Goal: Task Accomplishment & Management: Use online tool/utility

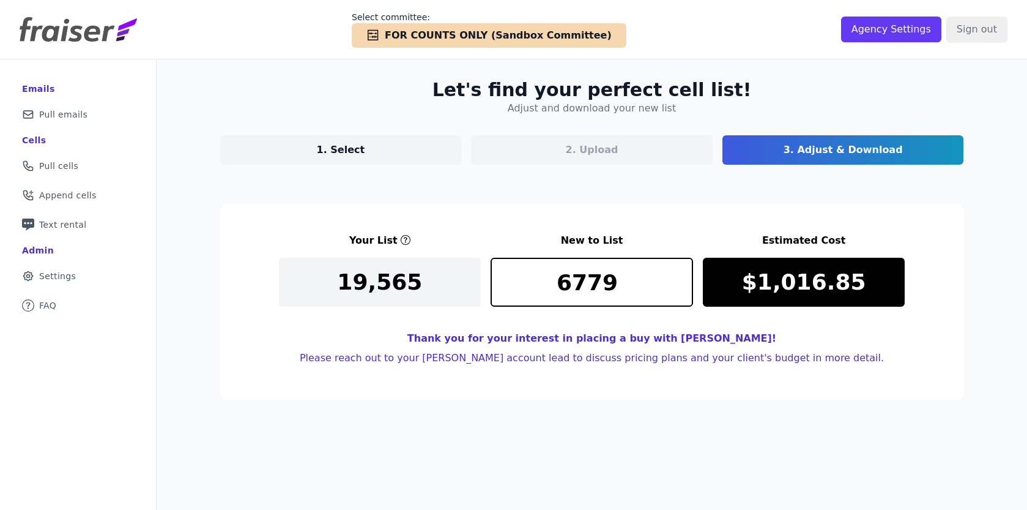
scroll to position [2, 0]
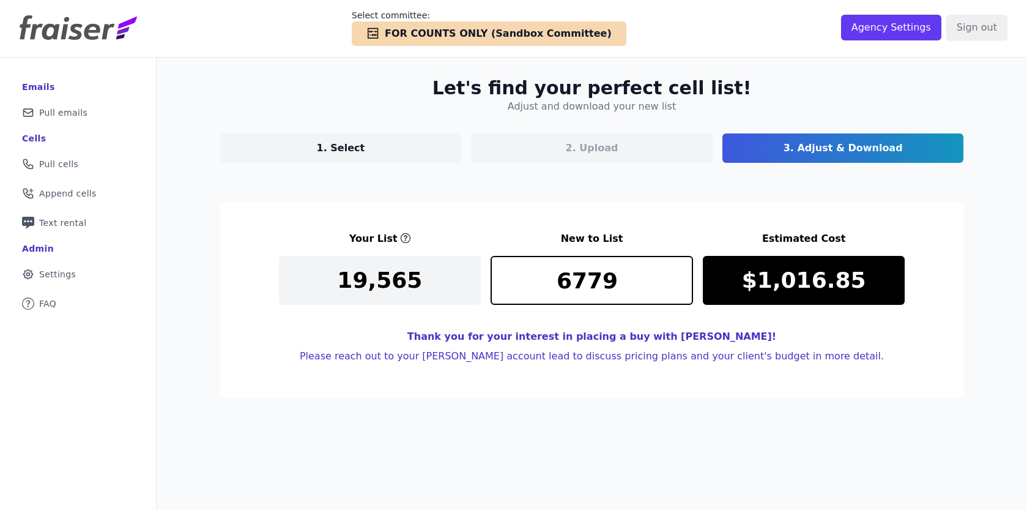
click at [590, 151] on p "2. Upload" at bounding box center [592, 148] width 53 height 15
click at [346, 145] on p "1. Select" at bounding box center [341, 148] width 48 height 15
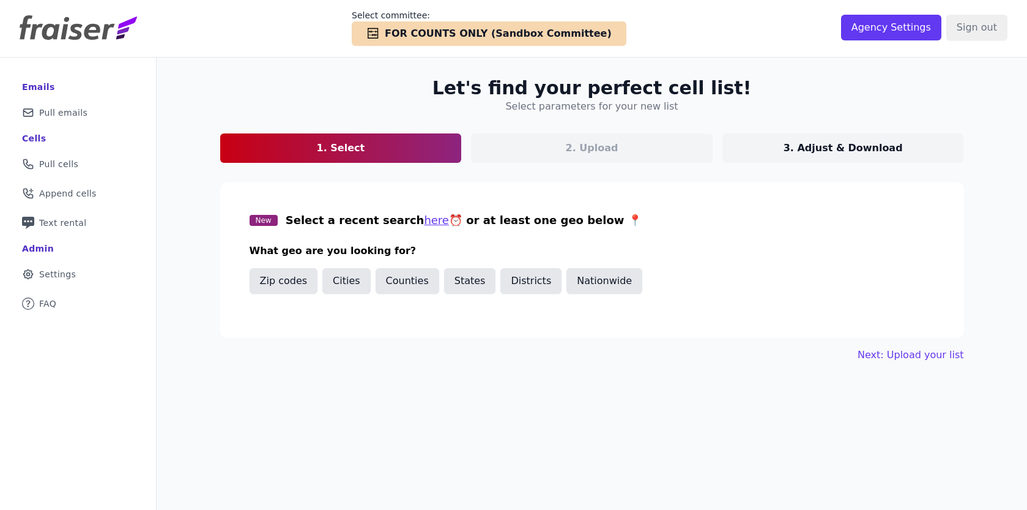
click at [800, 148] on p "3. Adjust & Download" at bounding box center [843, 148] width 119 height 15
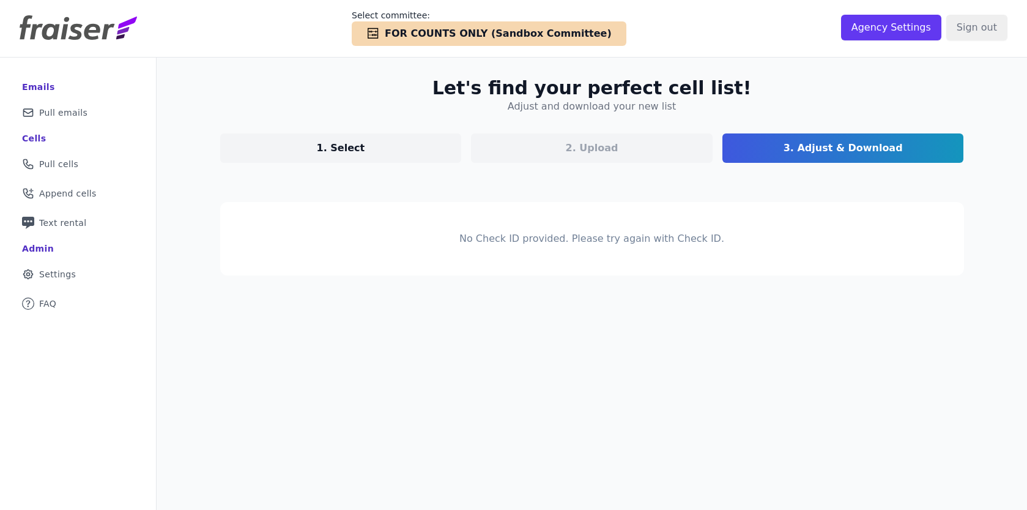
click at [338, 142] on p "1. Select" at bounding box center [341, 148] width 48 height 15
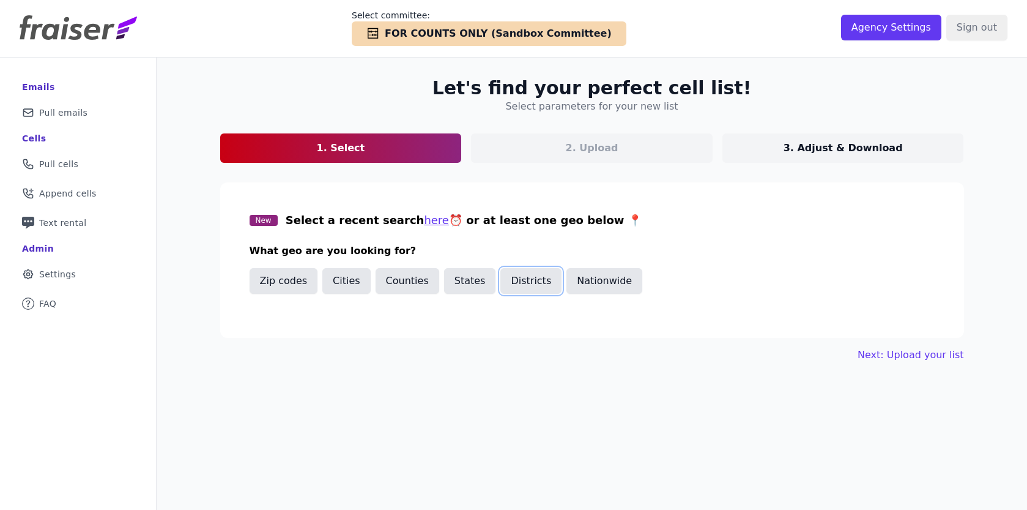
click at [525, 282] on button "Districts" at bounding box center [530, 281] width 61 height 26
click at [586, 154] on p "2. Upload" at bounding box center [592, 148] width 53 height 15
click at [329, 319] on input "text" at bounding box center [597, 322] width 674 height 15
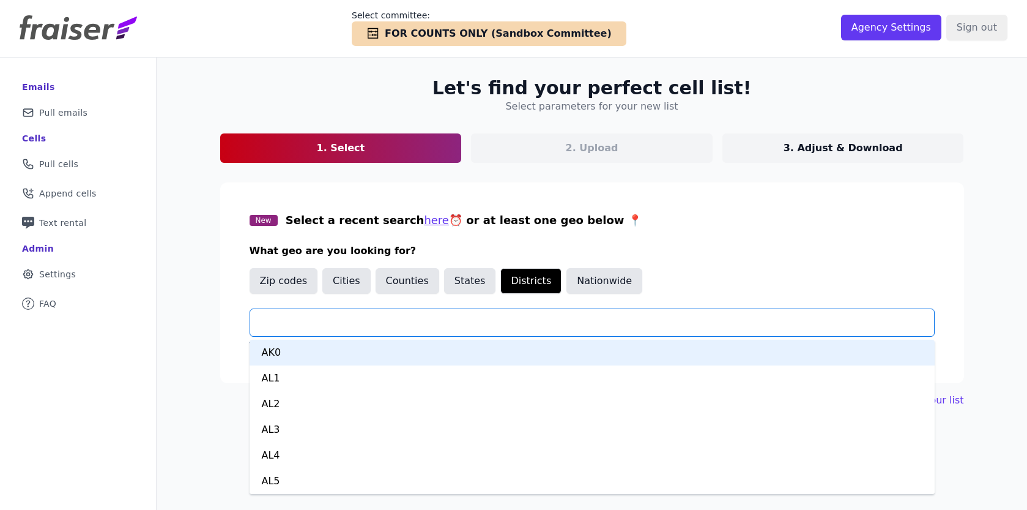
click at [302, 354] on div "AK0" at bounding box center [592, 353] width 685 height 26
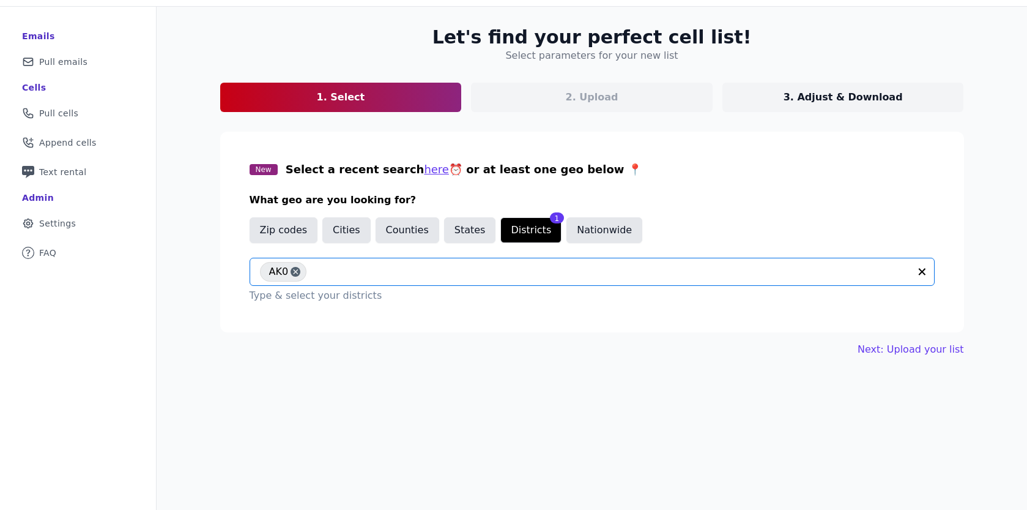
scroll to position [59, 0]
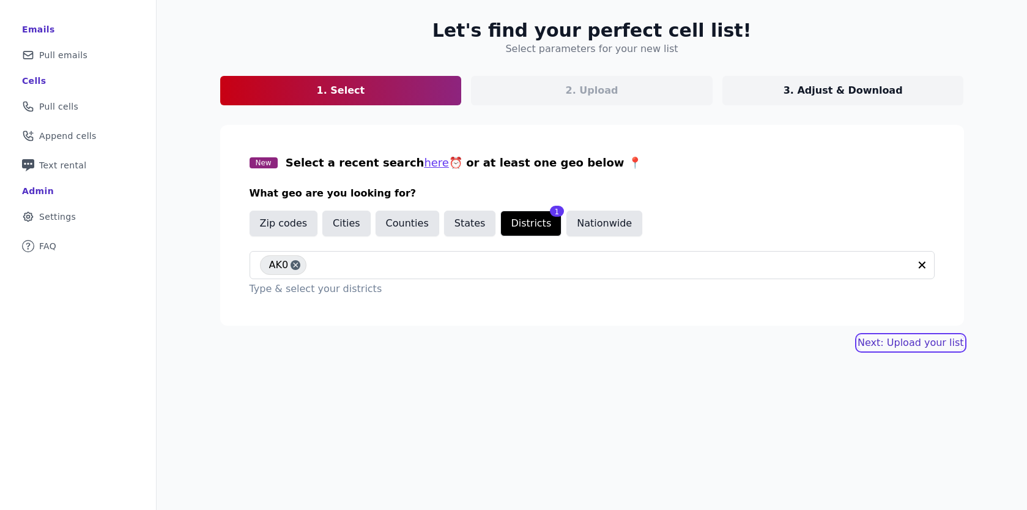
click at [931, 342] on link "Next: Upload your list" at bounding box center [911, 342] width 106 height 15
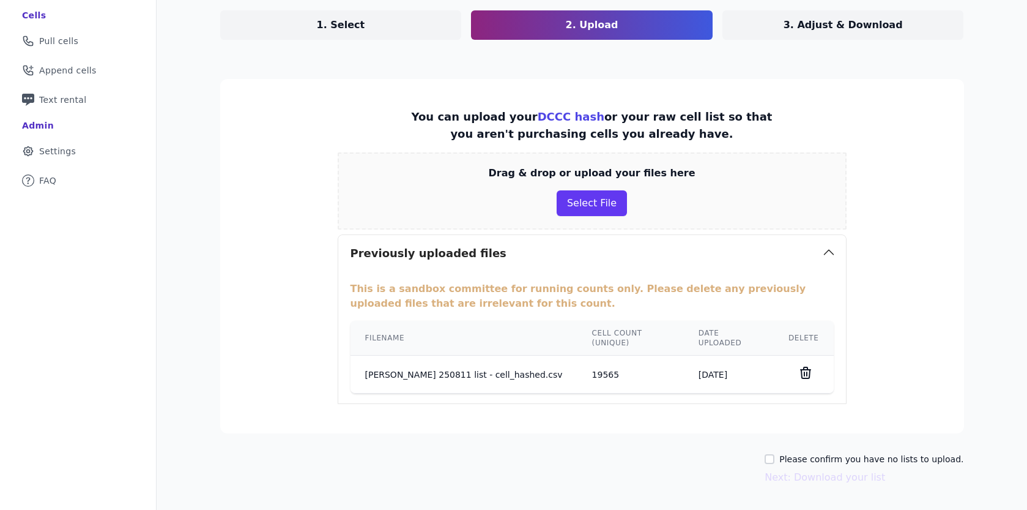
scroll to position [89, 0]
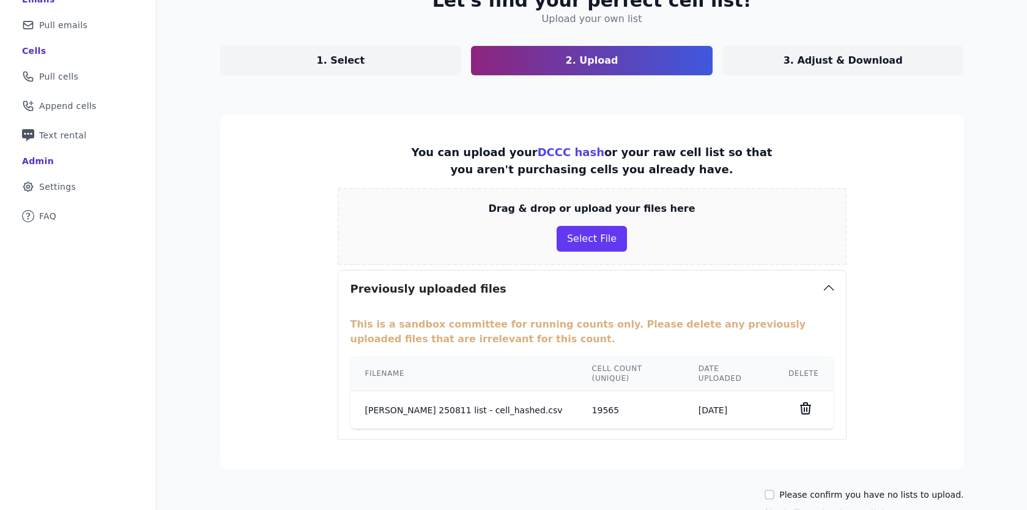
click at [351, 58] on p "1. Select" at bounding box center [341, 60] width 48 height 15
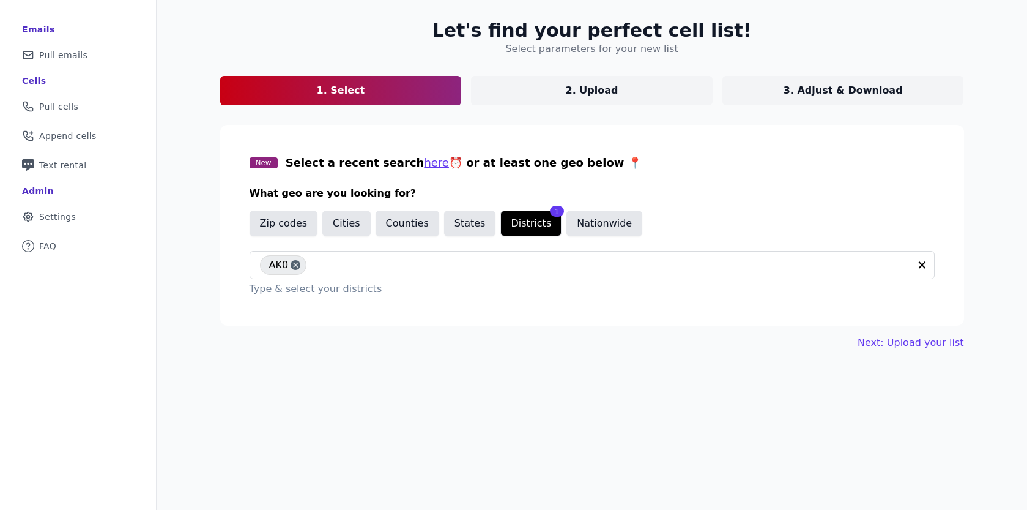
scroll to position [59, 0]
